Goal: Entertainment & Leisure: Browse casually

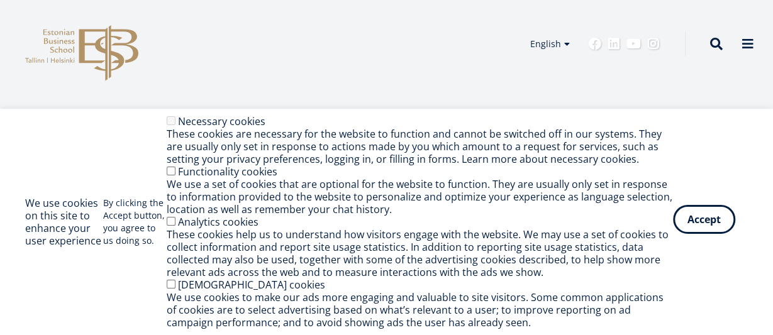
click at [696, 214] on button "Accept" at bounding box center [704, 219] width 62 height 29
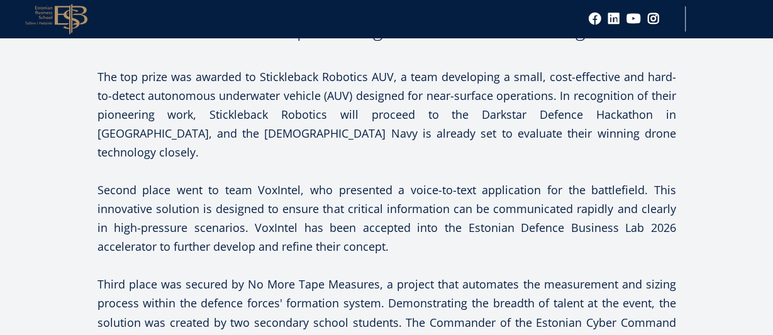
scroll to position [810, 0]
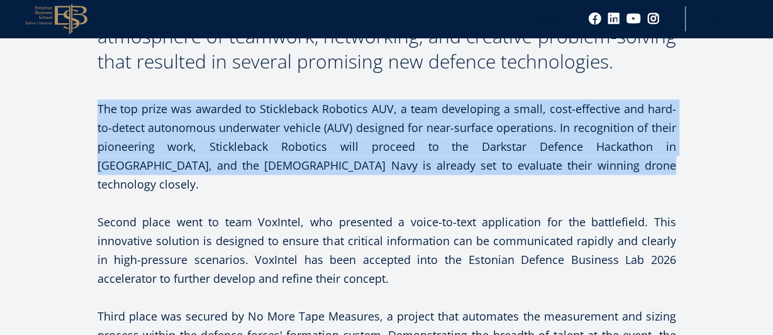
drag, startPoint x: 95, startPoint y: 102, endPoint x: 539, endPoint y: 170, distance: 449.0
copy p "The top prize was awarded to Stickleback Robotics AUV, a team developing a smal…"
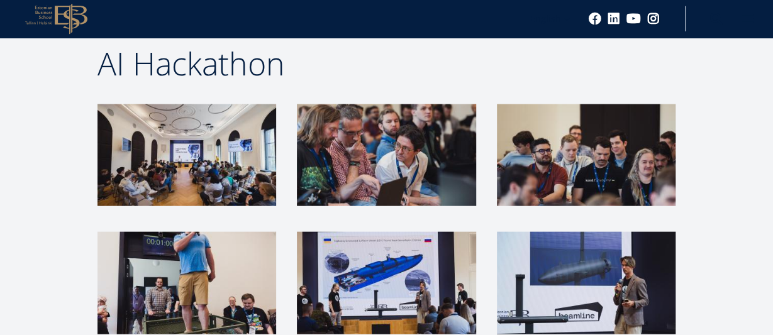
scroll to position [1398, 0]
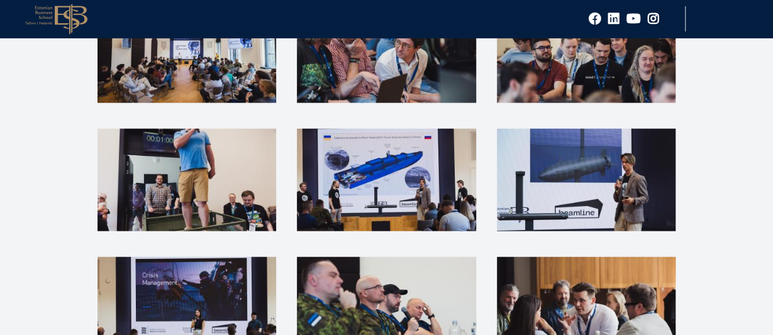
click at [370, 148] on img at bounding box center [386, 180] width 179 height 102
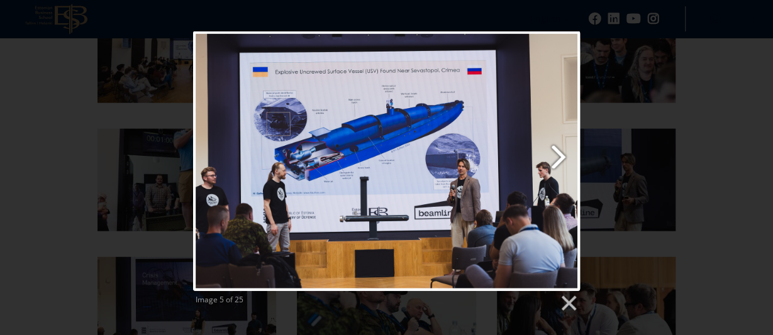
click at [556, 149] on link "Next image" at bounding box center [456, 161] width 248 height 260
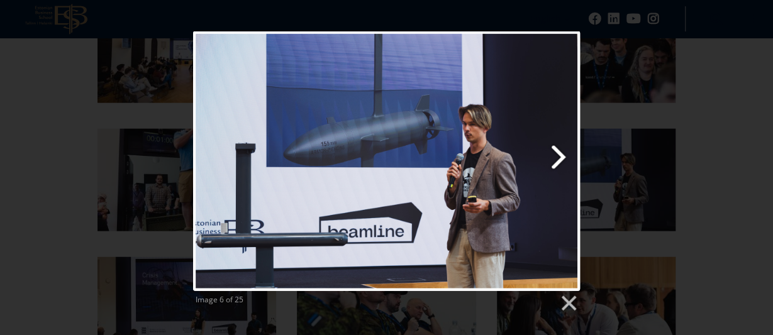
click at [556, 149] on link "Next image" at bounding box center [456, 161] width 248 height 260
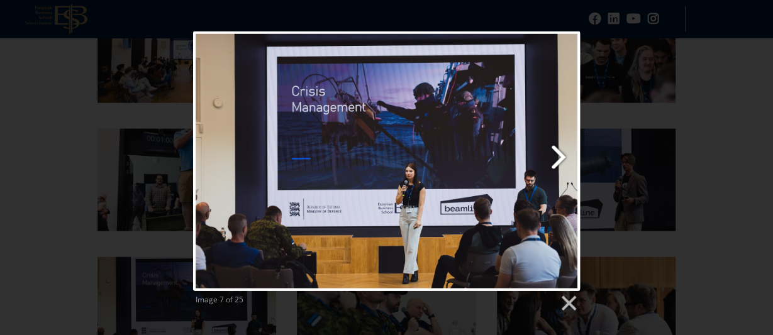
click at [556, 149] on link "Next image" at bounding box center [456, 161] width 248 height 260
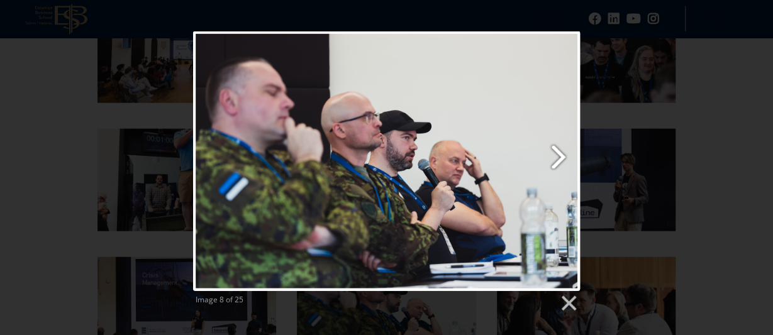
click at [556, 149] on link "Next image" at bounding box center [456, 161] width 248 height 260
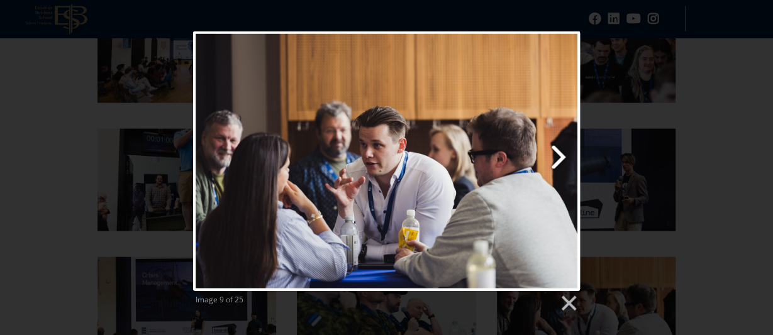
click at [556, 149] on link "Next image" at bounding box center [456, 161] width 248 height 260
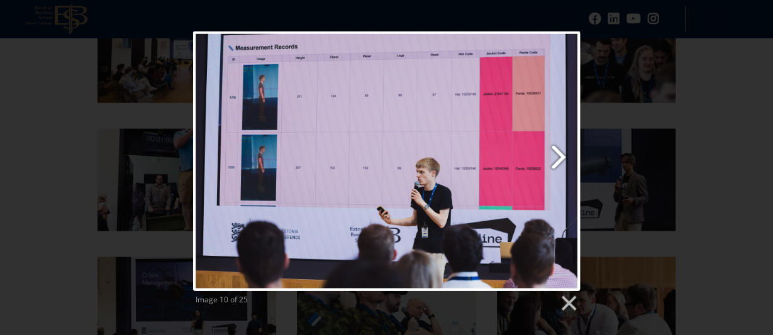
click at [556, 149] on link "Next image" at bounding box center [456, 161] width 248 height 260
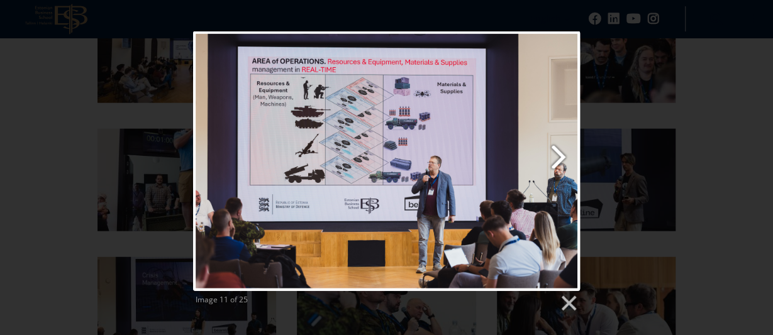
click at [556, 149] on link "Next image" at bounding box center [456, 161] width 248 height 260
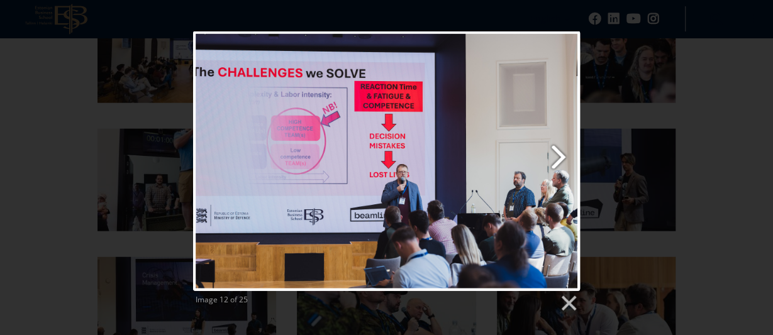
click at [556, 149] on link "Next image" at bounding box center [456, 161] width 248 height 260
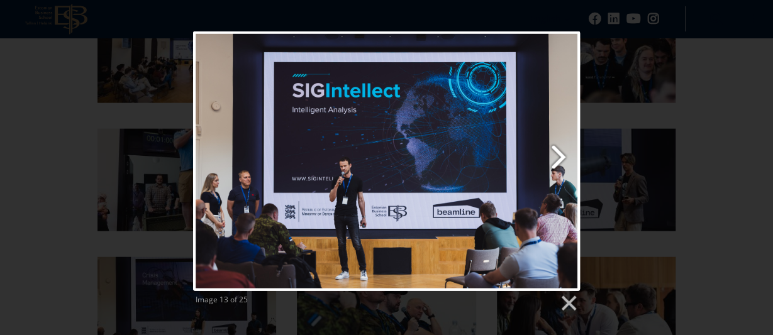
click at [556, 149] on link "Next image" at bounding box center [456, 161] width 248 height 260
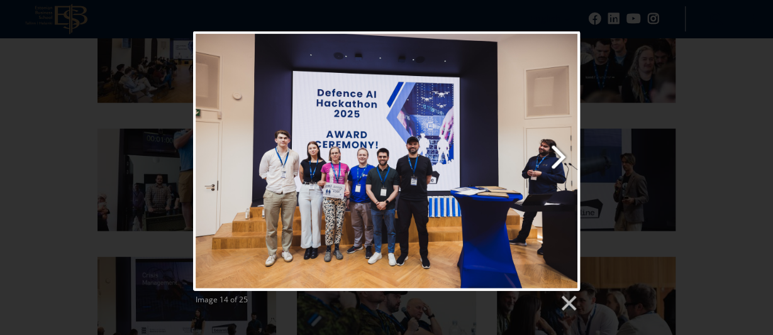
click at [556, 149] on link "Next image" at bounding box center [456, 161] width 248 height 260
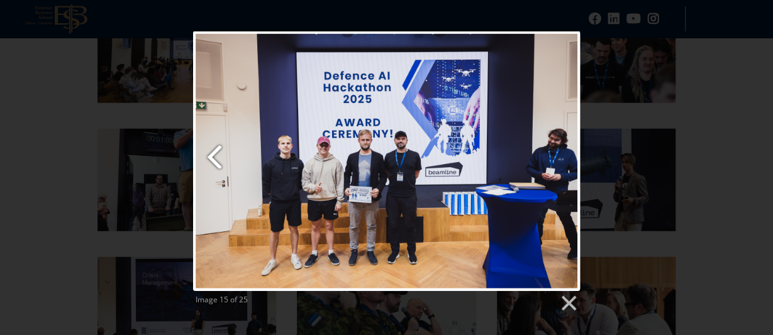
click at [211, 155] on link "Previous image" at bounding box center [258, 161] width 131 height 260
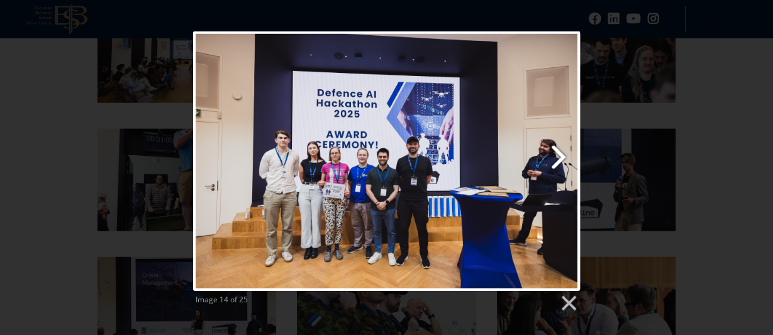
click at [558, 150] on link "Next image" at bounding box center [456, 161] width 248 height 260
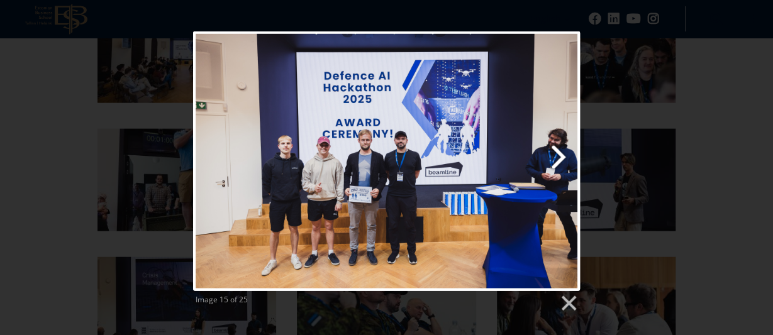
click at [558, 150] on link "Next image" at bounding box center [456, 161] width 248 height 260
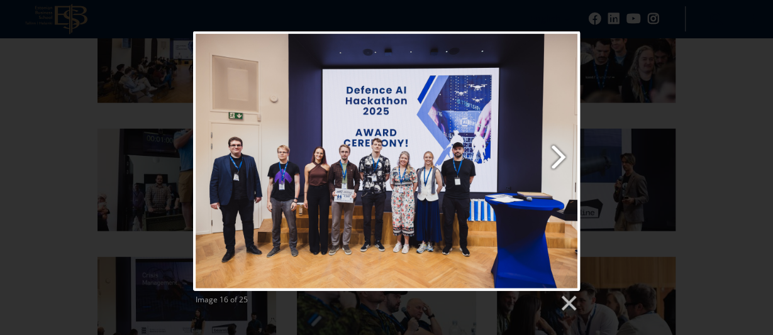
click at [558, 150] on link "Next image" at bounding box center [456, 161] width 248 height 260
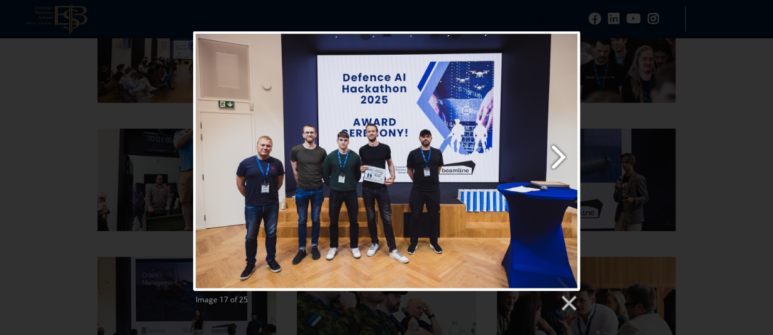
click at [558, 150] on link "Next image" at bounding box center [456, 161] width 248 height 260
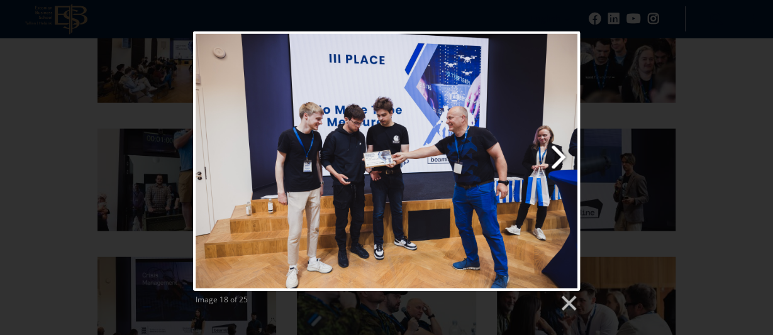
click at [558, 150] on link "Next image" at bounding box center [456, 161] width 248 height 260
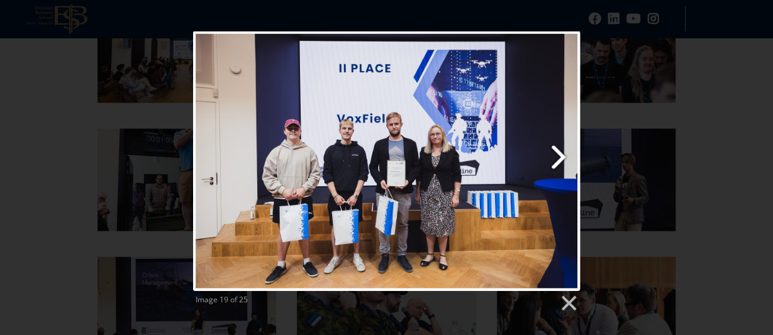
click at [558, 150] on link "Next image" at bounding box center [456, 161] width 248 height 260
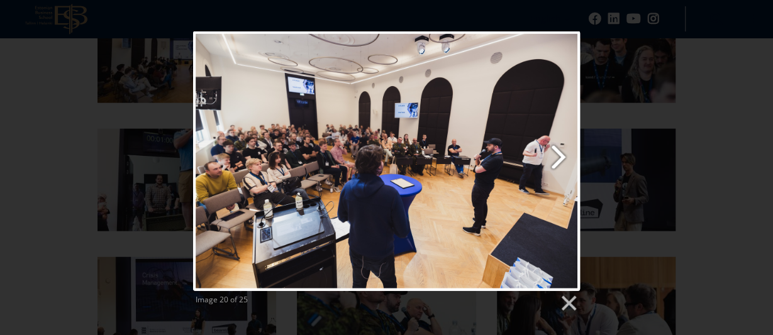
click at [558, 150] on link "Next image" at bounding box center [456, 161] width 248 height 260
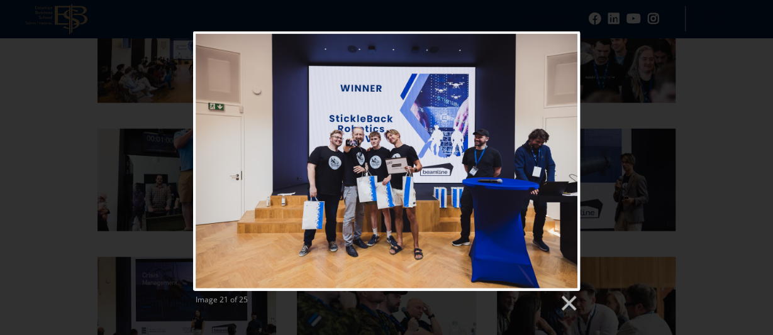
click at [16, 151] on div "Image 21 of 25" at bounding box center [386, 172] width 773 height 282
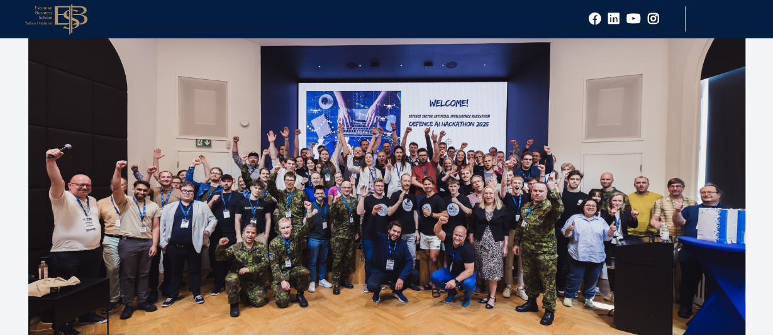
scroll to position [392, 0]
